Goal: Go to known website: Go to known website

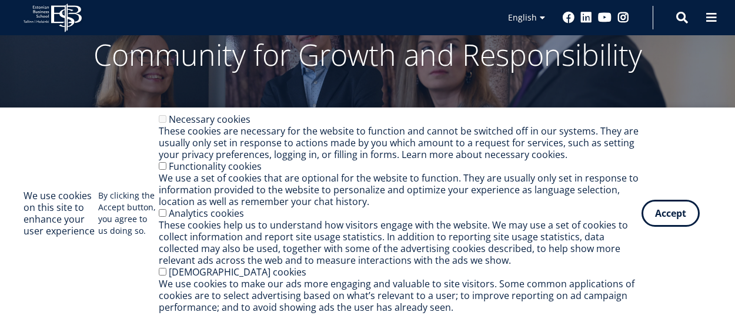
scroll to position [81, 0]
click at [665, 214] on button "Accept" at bounding box center [671, 211] width 58 height 27
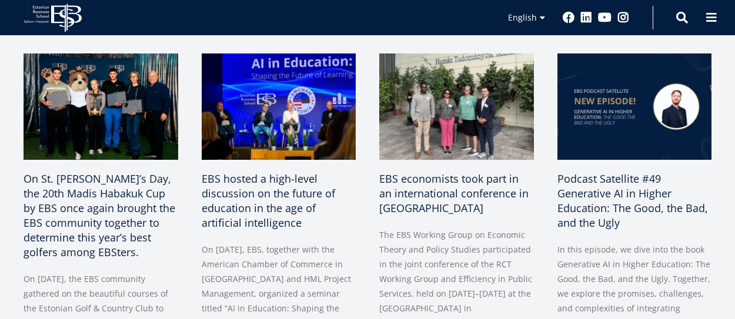
scroll to position [569, 0]
